Goal: Task Accomplishment & Management: Complete application form

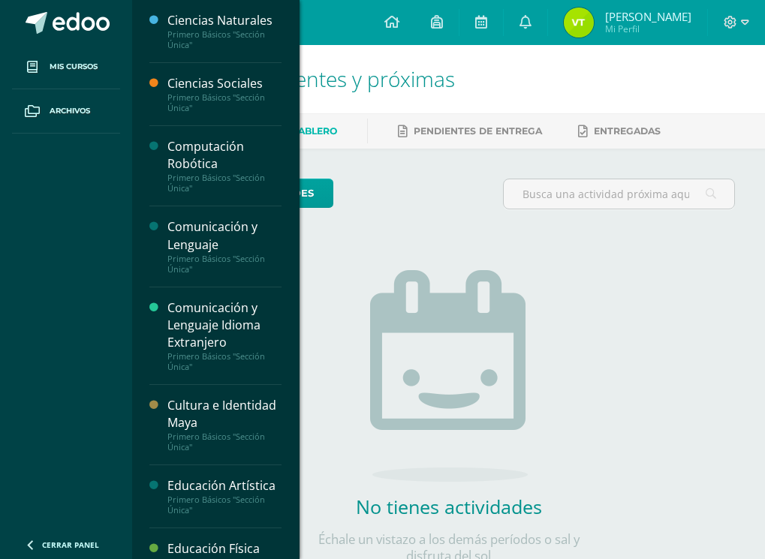
click at [217, 169] on div "Computación Robótica" at bounding box center [224, 155] width 114 height 35
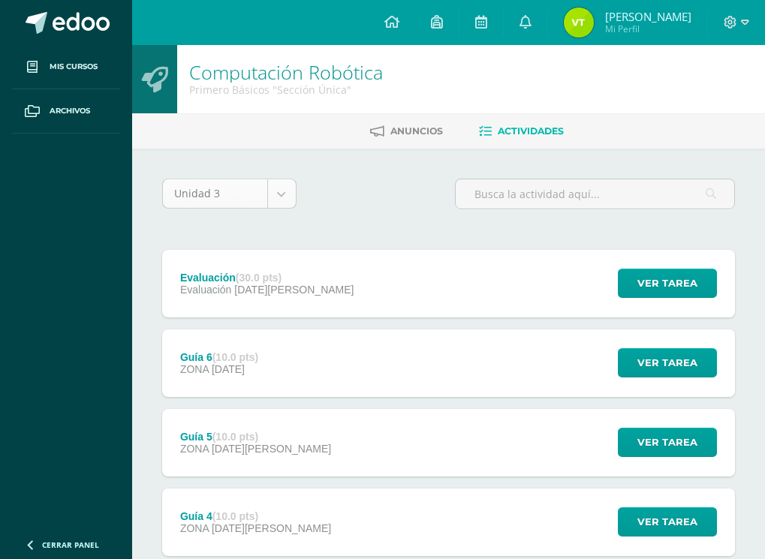
click at [279, 187] on body "Mis cursos Archivos Cerrar panel Ciencias Naturales Primero Básicos "Sección Ún…" at bounding box center [382, 487] width 765 height 975
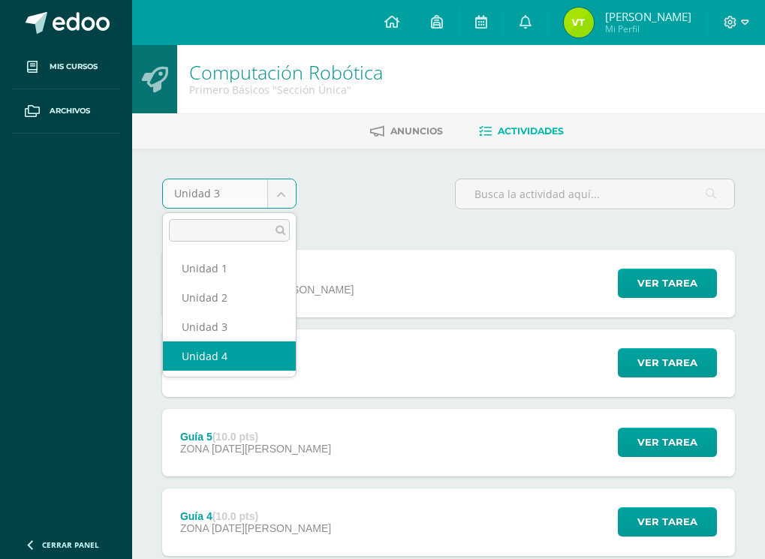
select select "Unidad 4"
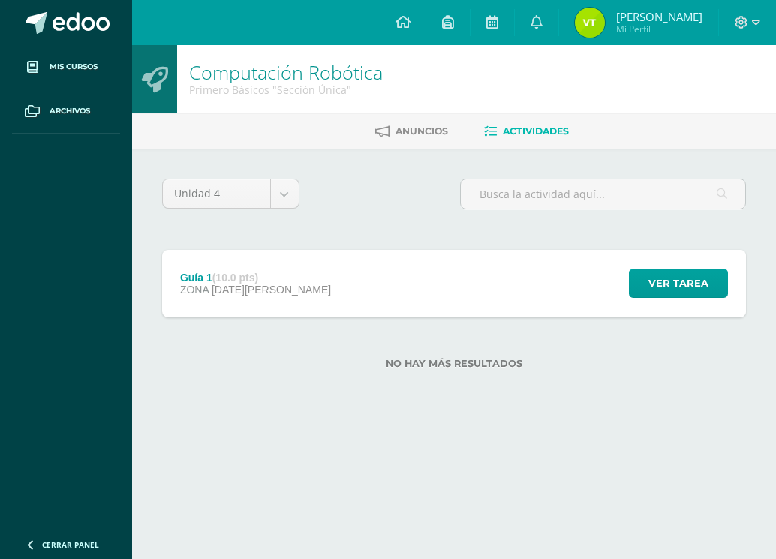
click at [444, 273] on div "Guía 1 (10.0 pts) ZONA 11 de Agosto Ver tarea Guía 1 Computación Robótica Carga…" at bounding box center [454, 284] width 584 height 68
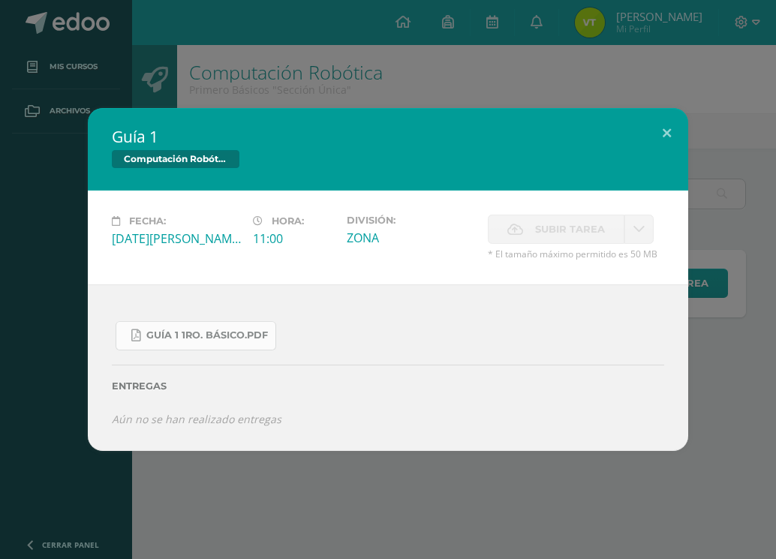
click at [240, 349] on link "Guía 1 1ro. Básico.pdf" at bounding box center [196, 335] width 161 height 29
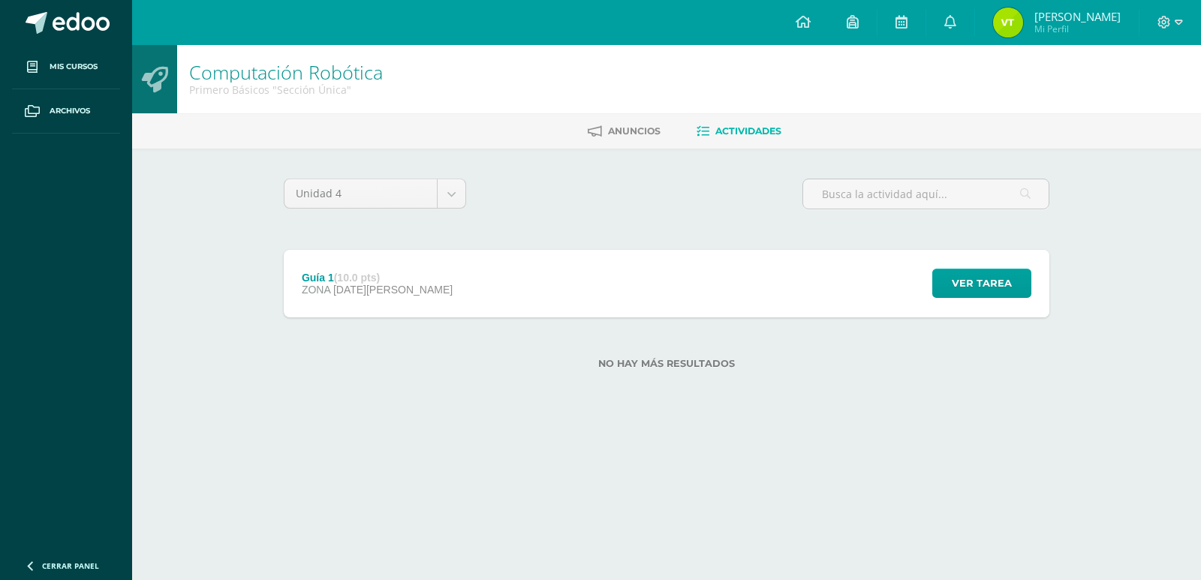
click at [761, 291] on div "Guía 1 (10.0 pts) ZONA [DATE][PERSON_NAME] Ver tarea Guía 1 Computación Robótic…" at bounding box center [667, 284] width 766 height 68
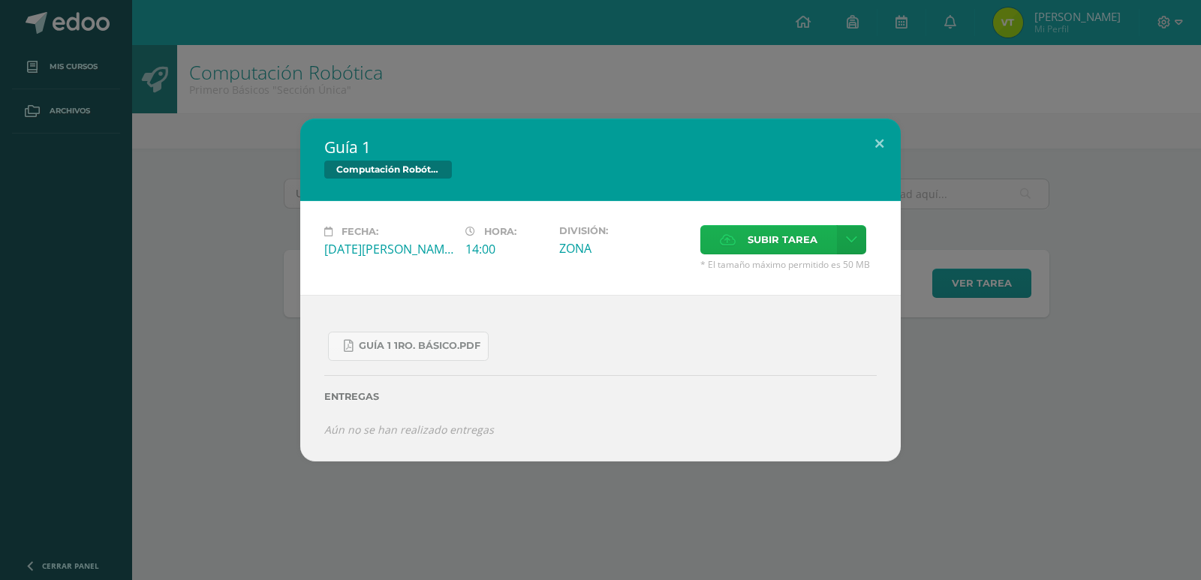
click at [776, 244] on span "Subir tarea" at bounding box center [783, 240] width 70 height 28
click at [0, 0] on input "Subir tarea" at bounding box center [0, 0] width 0 height 0
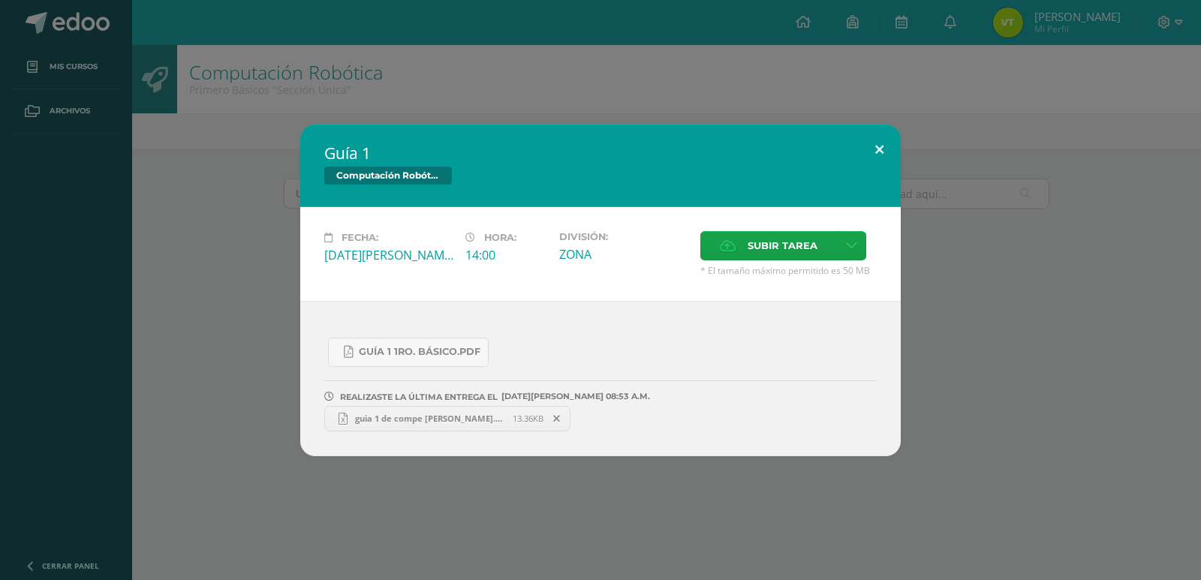
click at [877, 145] on button at bounding box center [879, 150] width 43 height 51
